Goal: Transaction & Acquisition: Obtain resource

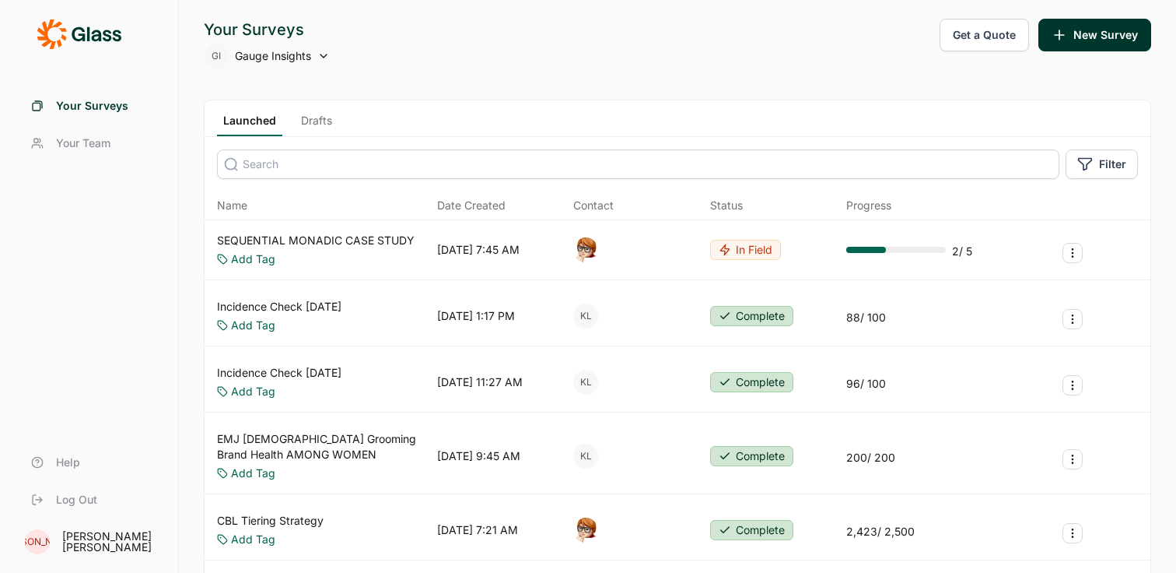
click at [1000, 35] on button "Get a Quote" at bounding box center [984, 35] width 89 height 33
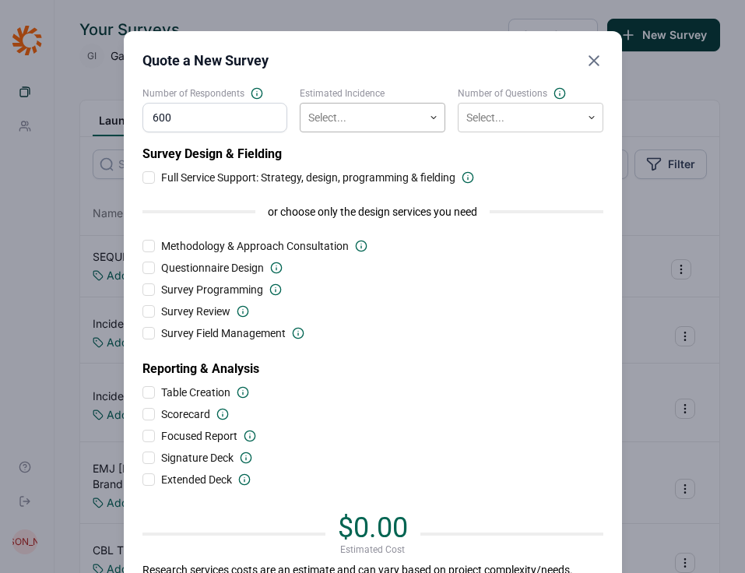
type input "600"
click at [344, 126] on div at bounding box center [361, 117] width 107 height 19
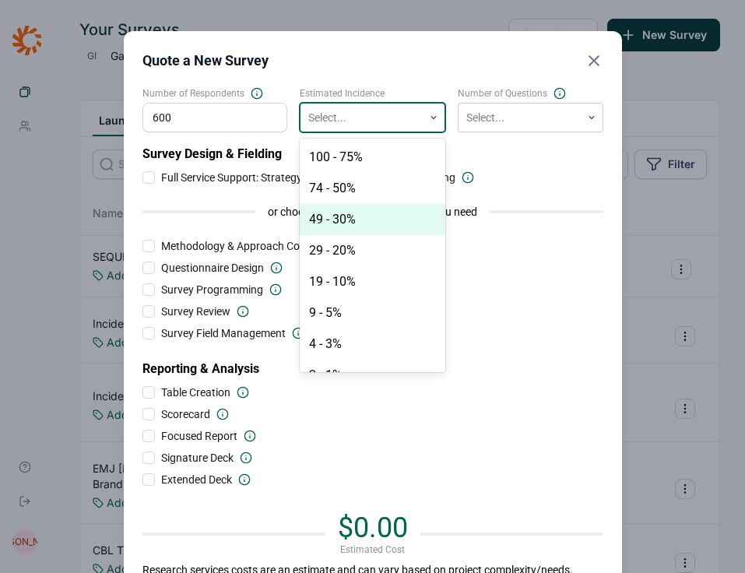
click at [375, 215] on div "49 - 30%" at bounding box center [372, 219] width 145 height 31
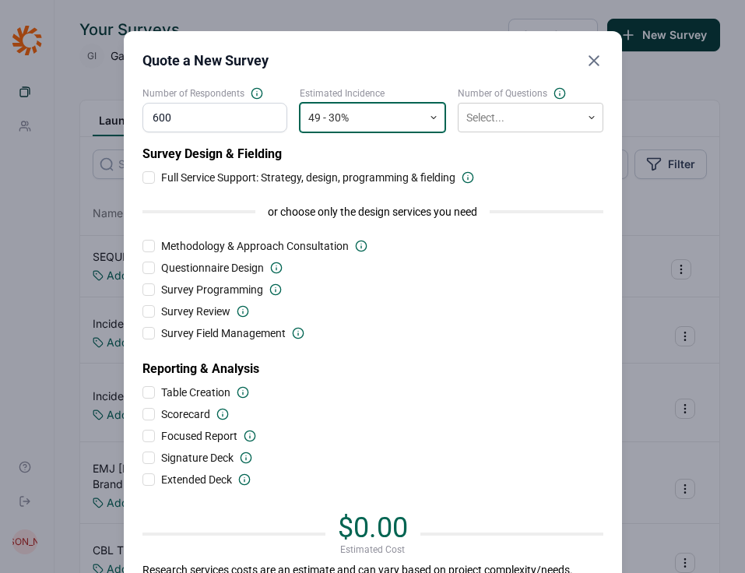
click at [352, 115] on div at bounding box center [361, 117] width 107 height 19
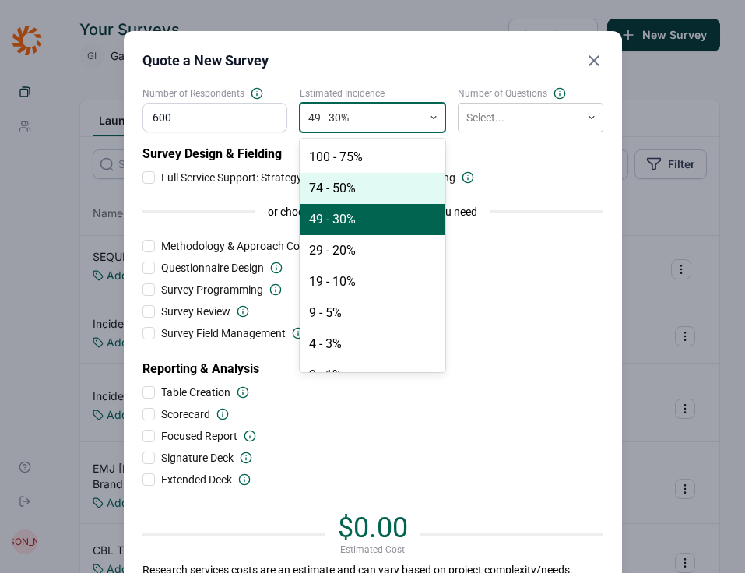
click at [357, 189] on div "74 - 50%" at bounding box center [372, 188] width 145 height 31
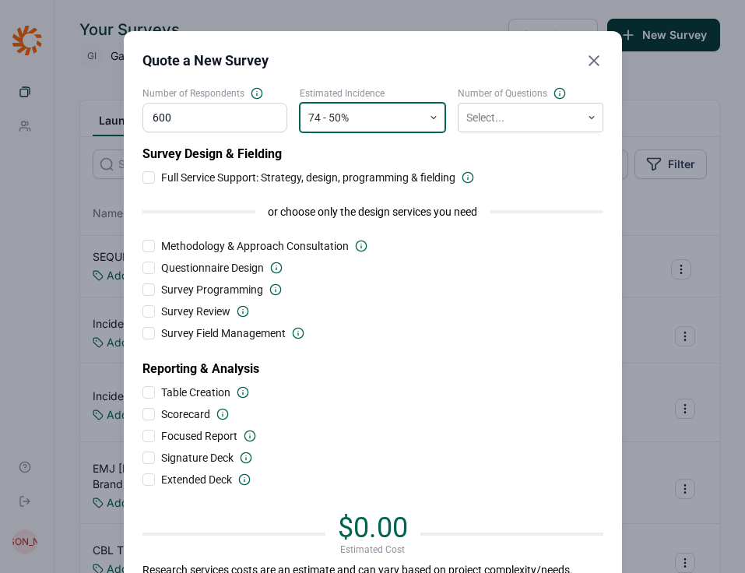
click at [367, 116] on div at bounding box center [361, 117] width 107 height 19
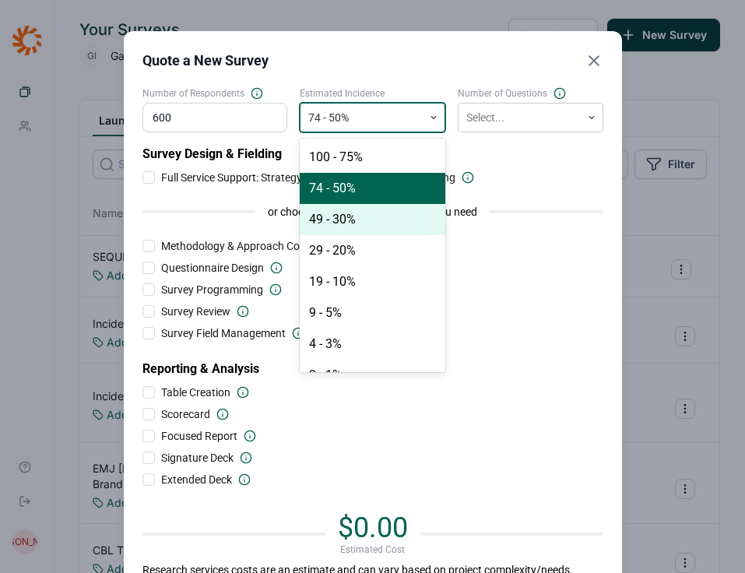
click at [358, 224] on div "49 - 30%" at bounding box center [372, 219] width 145 height 31
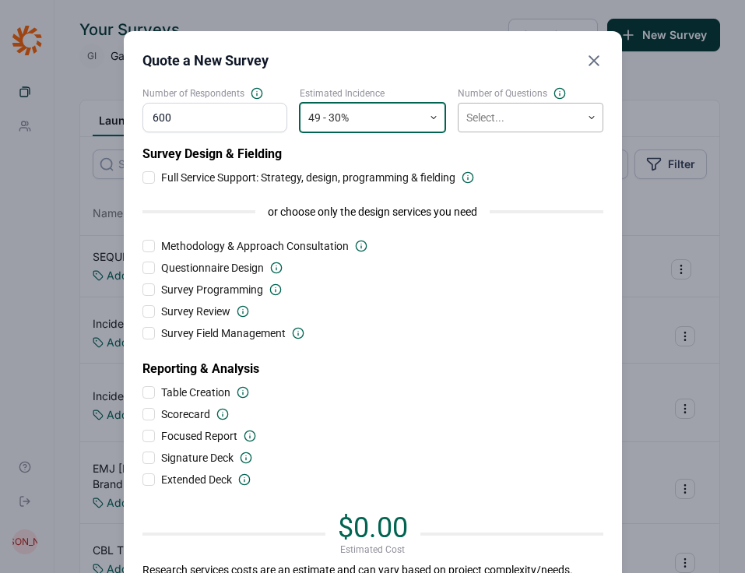
click at [573, 110] on div "Select..." at bounding box center [519, 118] width 122 height 26
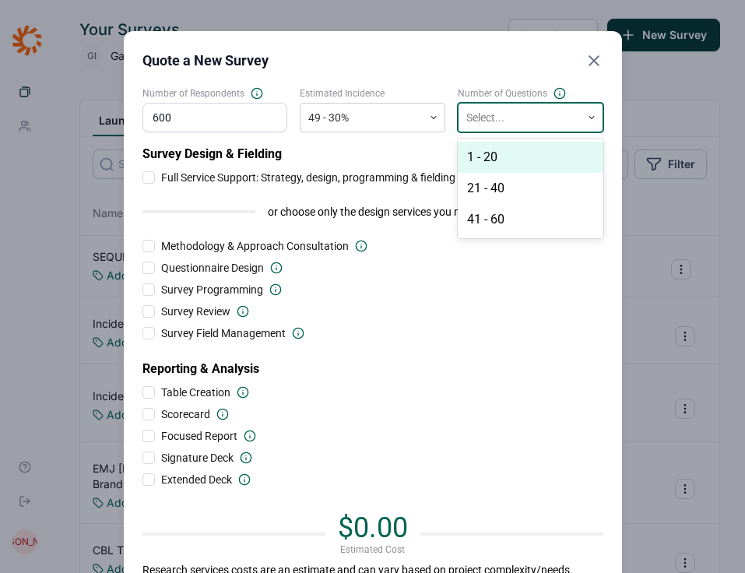
click at [520, 159] on div "1 - 20" at bounding box center [530, 157] width 145 height 31
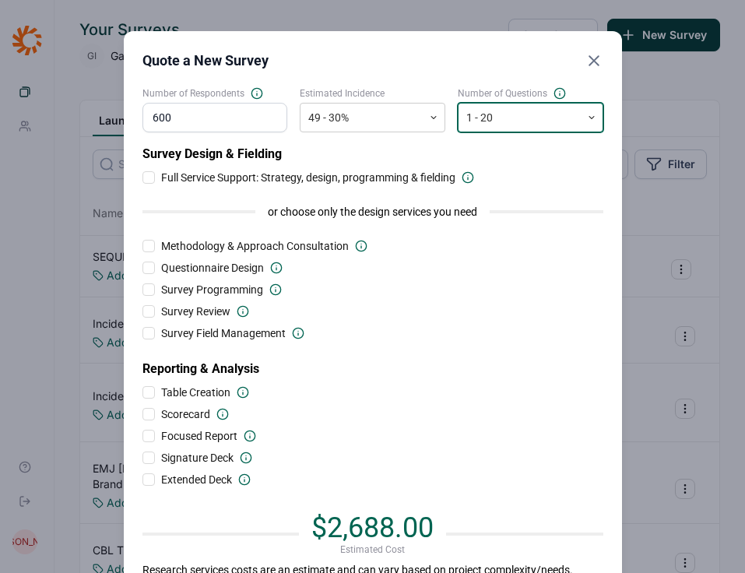
scroll to position [70, 0]
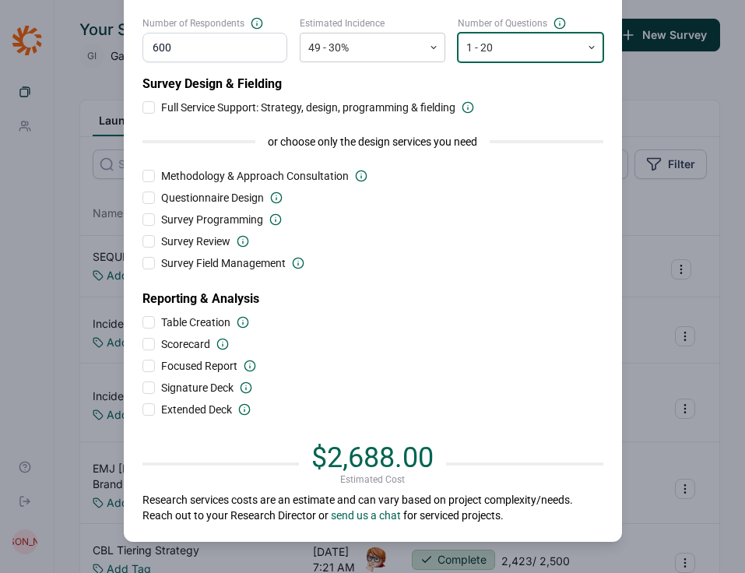
click at [331, 458] on span "$2,688.00" at bounding box center [372, 457] width 122 height 33
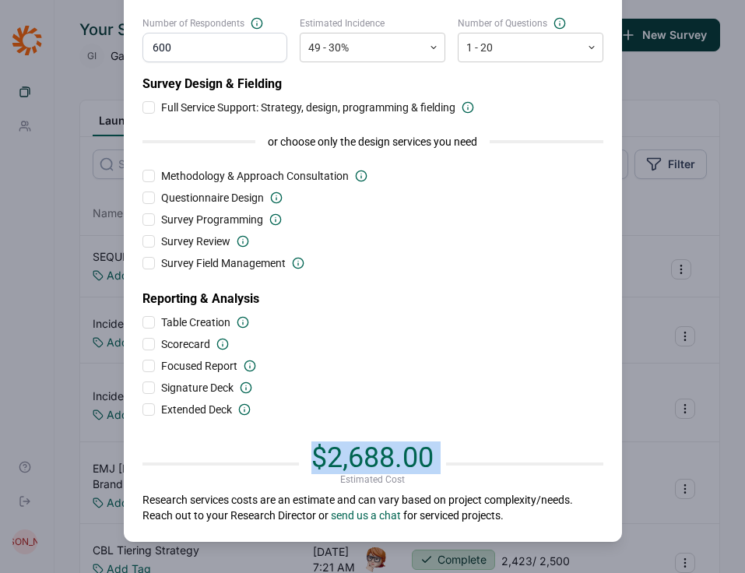
click at [331, 458] on span "$2,688.00" at bounding box center [372, 457] width 122 height 33
copy span "$2,688.00"
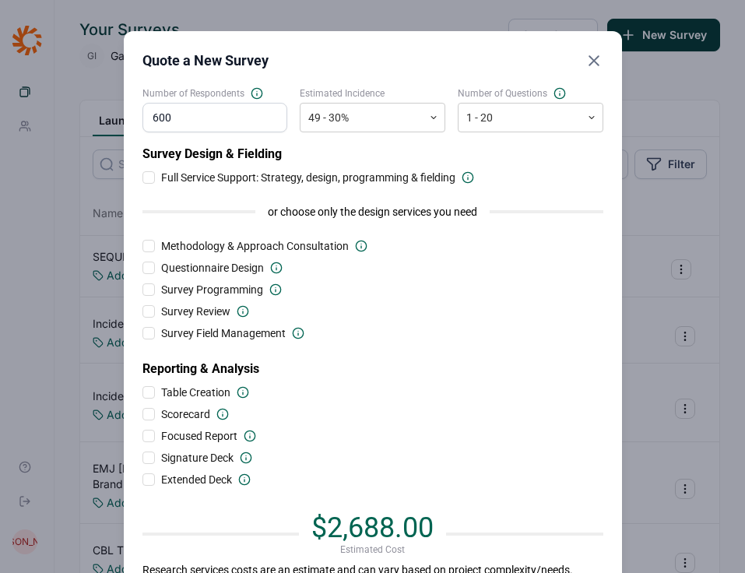
click at [489, 307] on div "Survey Review" at bounding box center [372, 311] width 461 height 16
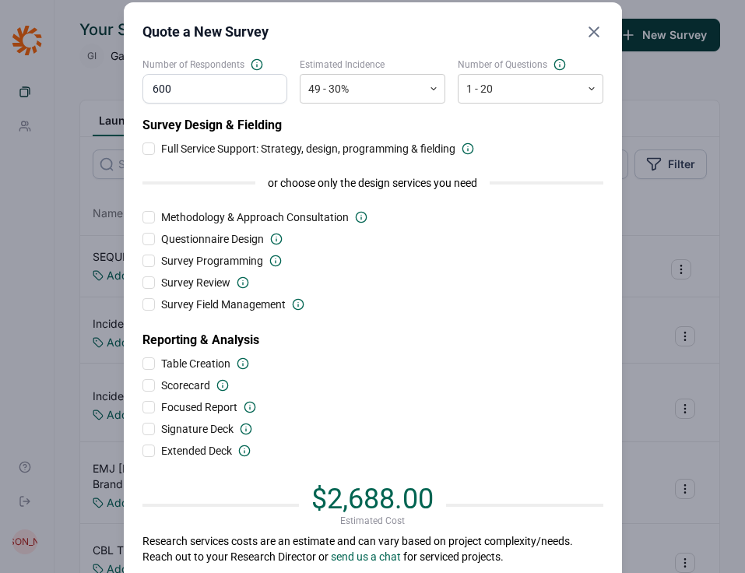
scroll to position [37, 0]
